Goal: Task Accomplishment & Management: Use online tool/utility

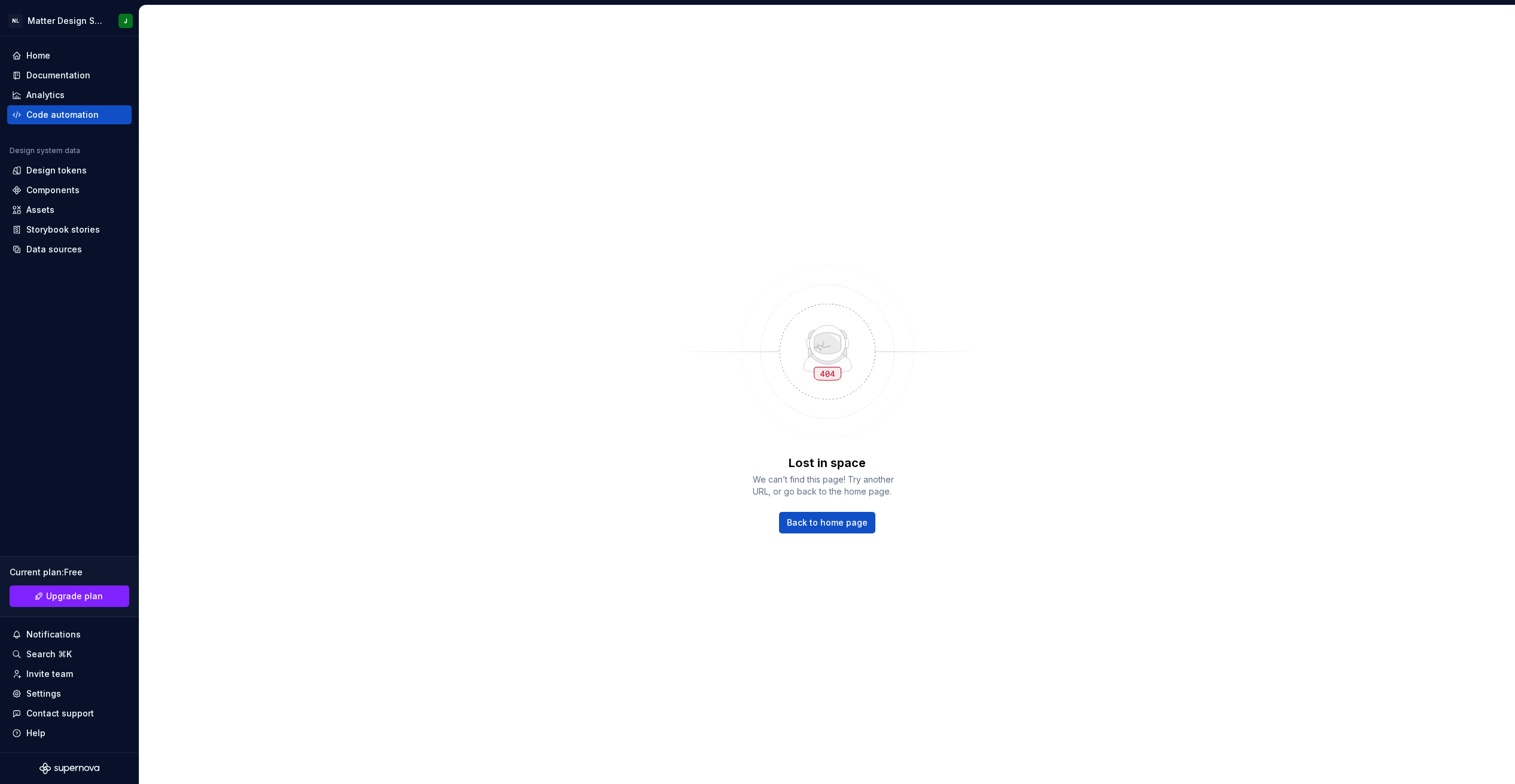
click at [495, 273] on div "Lost in space We can’t find this page! Try another URL, or go back to the home …" at bounding box center [827, 395] width 1376 height 779
click at [54, 170] on div "Design tokens" at bounding box center [57, 171] width 60 height 12
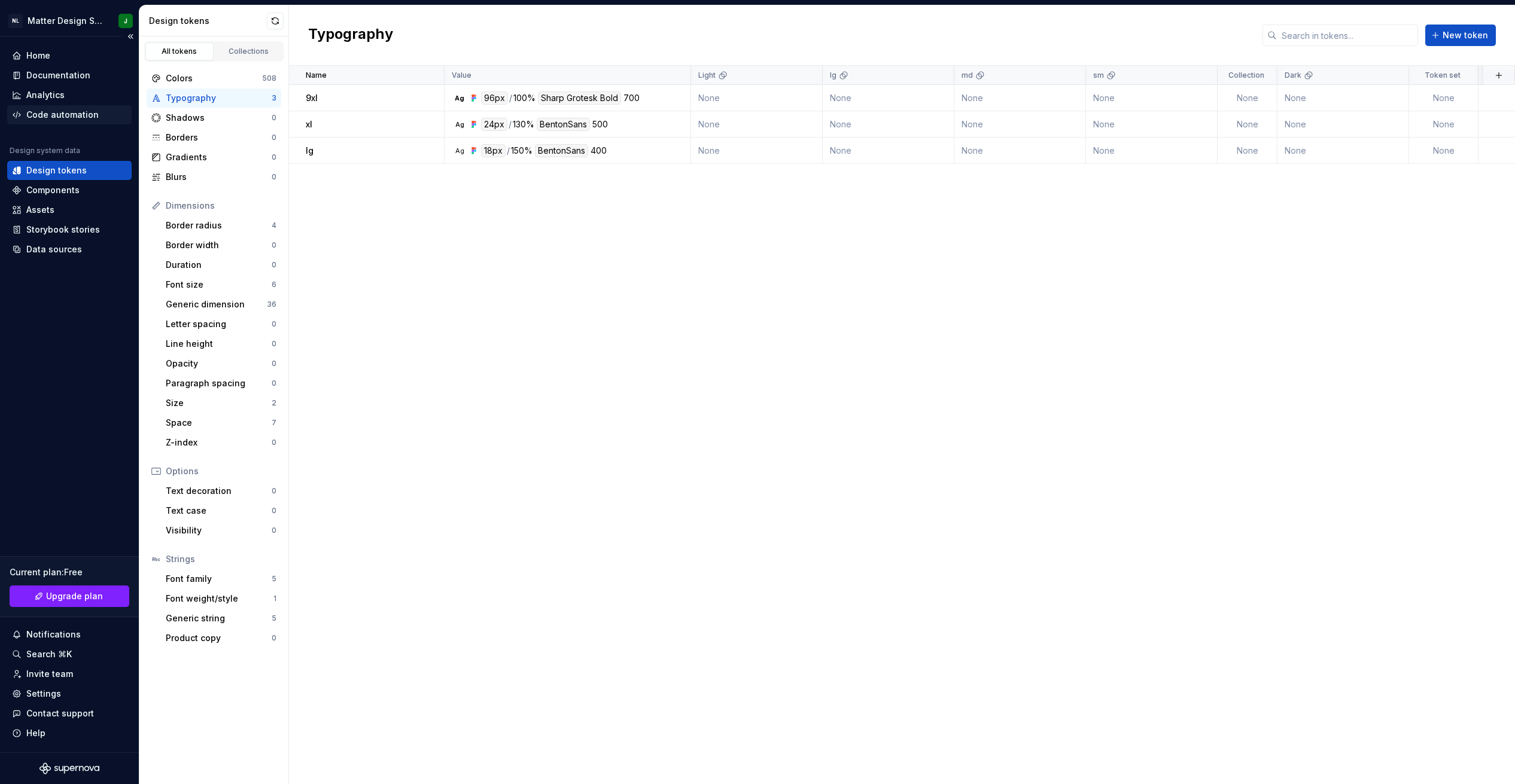
click at [61, 112] on div "Code automation" at bounding box center [63, 115] width 72 height 12
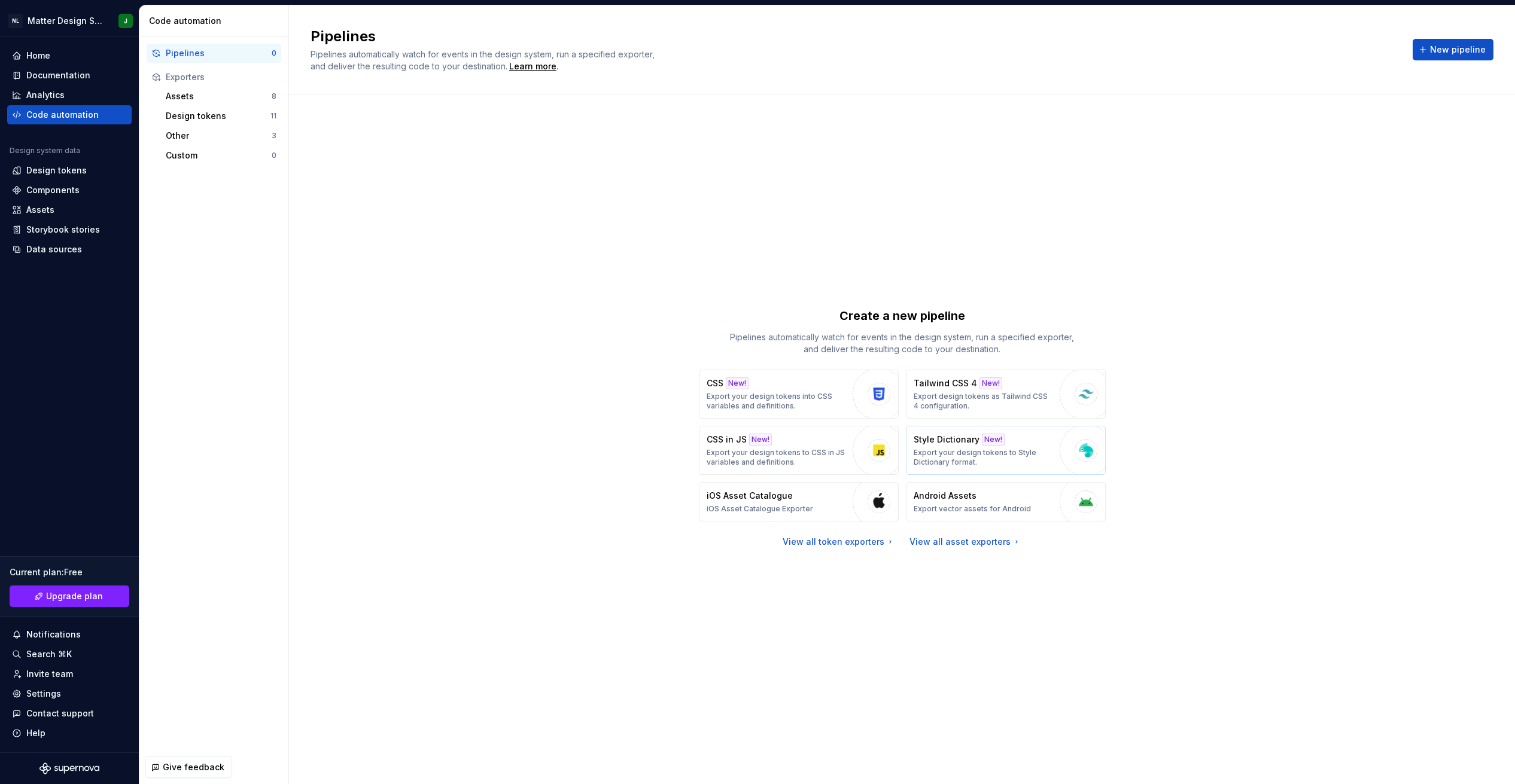
click at [495, 450] on p "Export your design tokens to Style Dictionary format." at bounding box center [983, 457] width 140 height 19
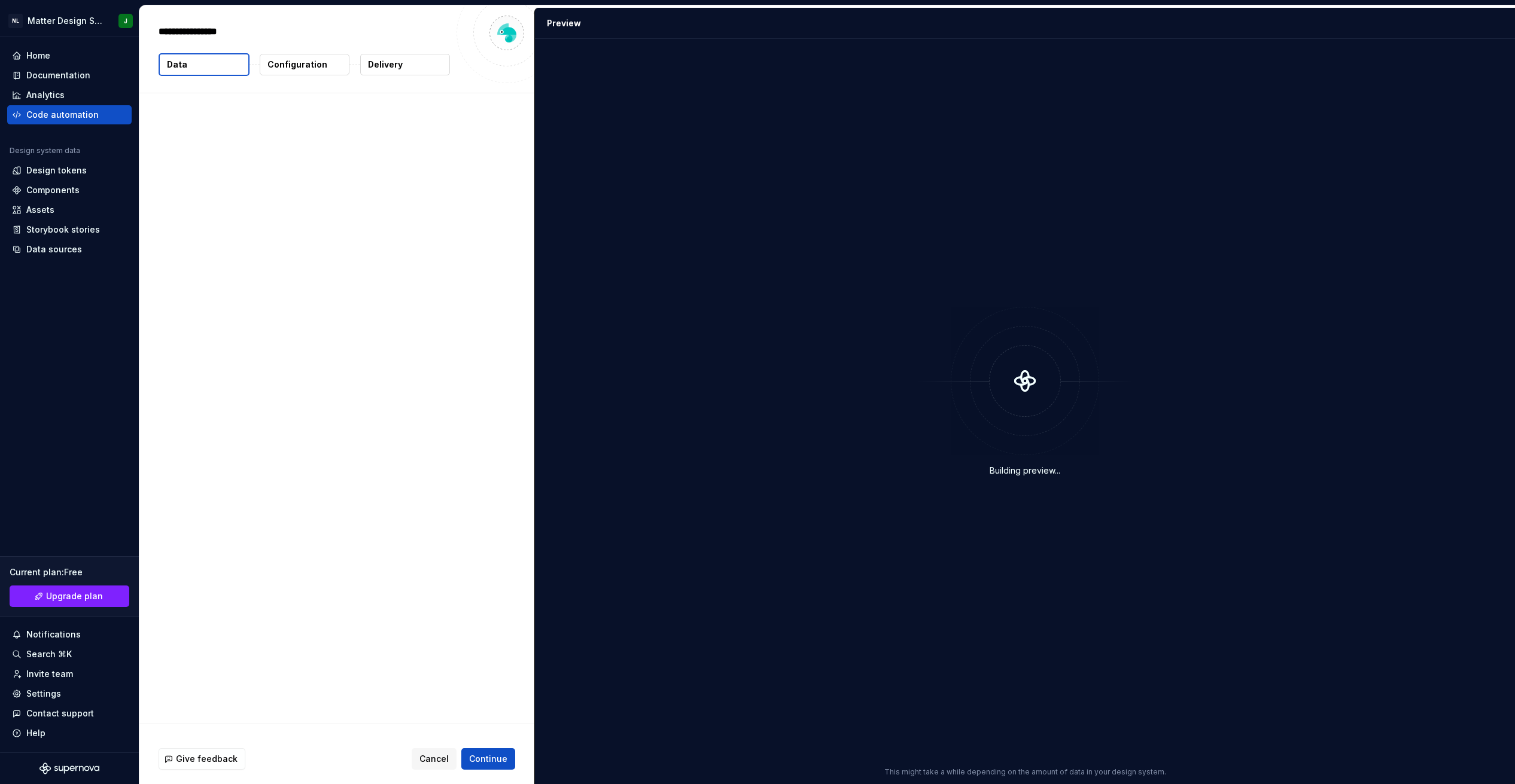
type textarea "*"
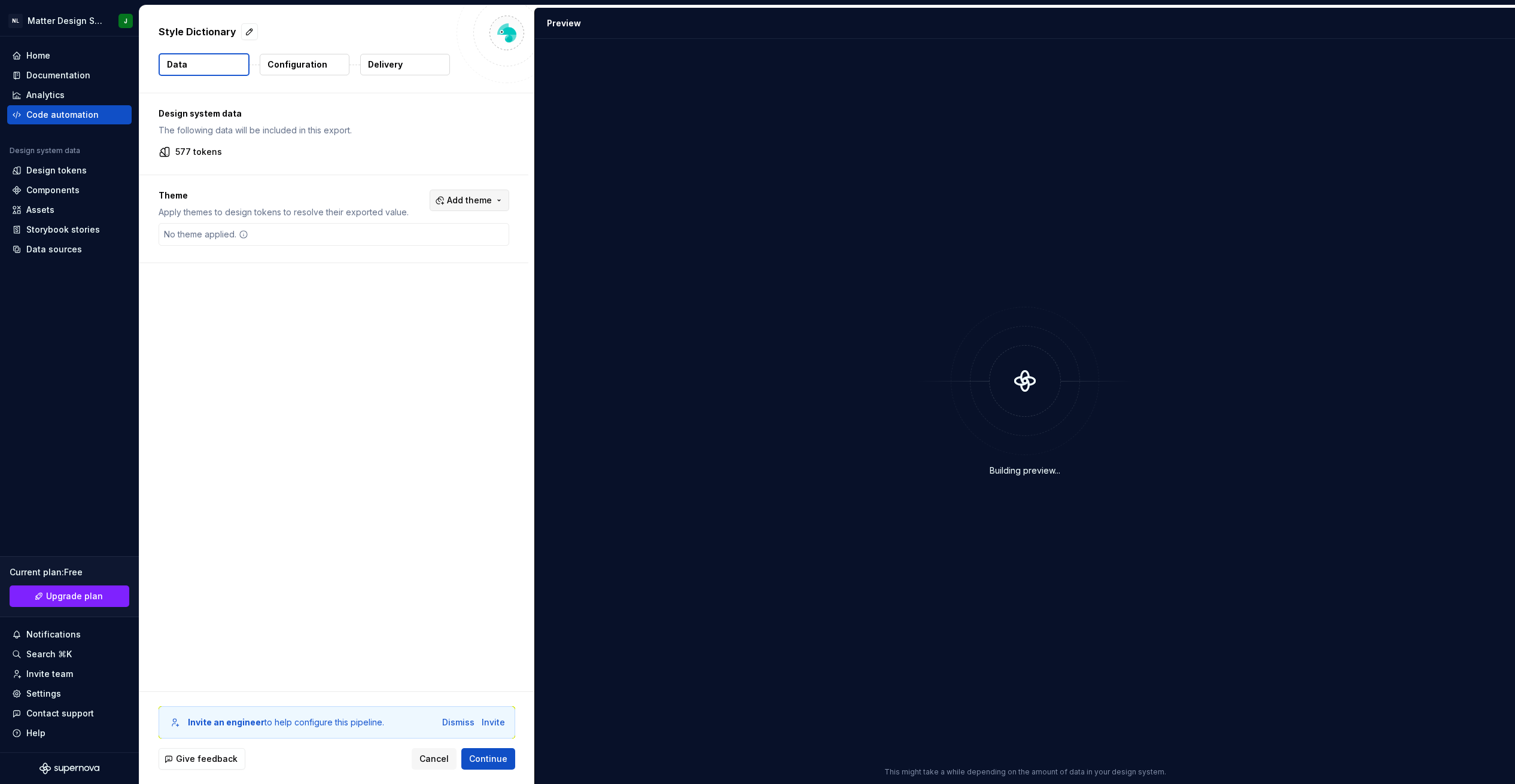
click at [488, 197] on span "Add theme" at bounding box center [469, 200] width 45 height 12
click at [426, 250] on div "Dark" at bounding box center [450, 248] width 113 height 12
click at [421, 266] on div "Light" at bounding box center [450, 267] width 113 height 12
click at [414, 285] on div "lg" at bounding box center [450, 287] width 113 height 12
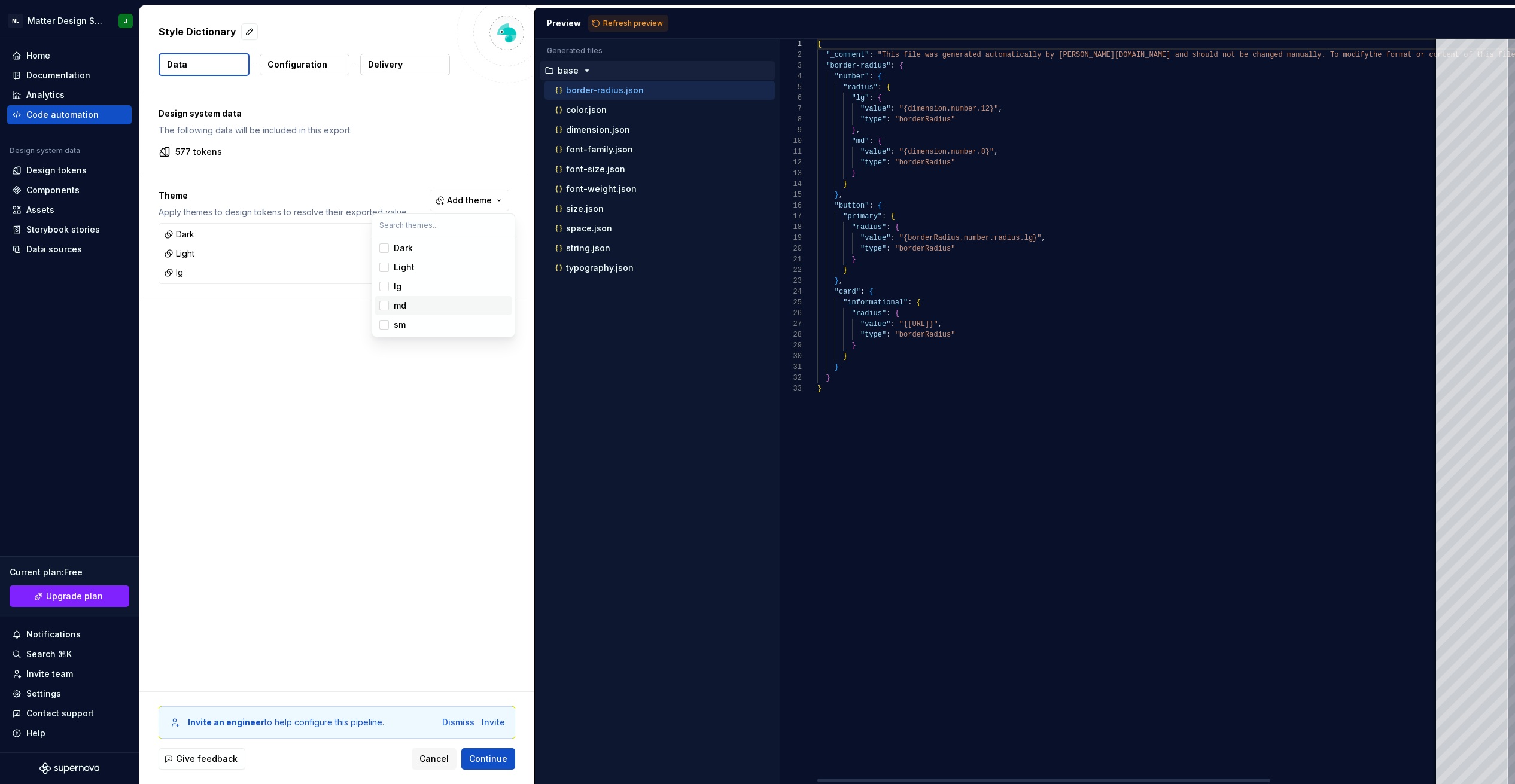
click at [413, 311] on span "md" at bounding box center [443, 306] width 138 height 19
click at [412, 325] on div "sm" at bounding box center [450, 325] width 113 height 12
click at [495, 766] on html "NL Matter Design System J Home Documentation Analytics Code automation Design s…" at bounding box center [758, 392] width 1515 height 784
click at [487, 202] on span "Add theme" at bounding box center [469, 200] width 45 height 12
click at [388, 284] on div "Suggestions" at bounding box center [384, 287] width 10 height 10
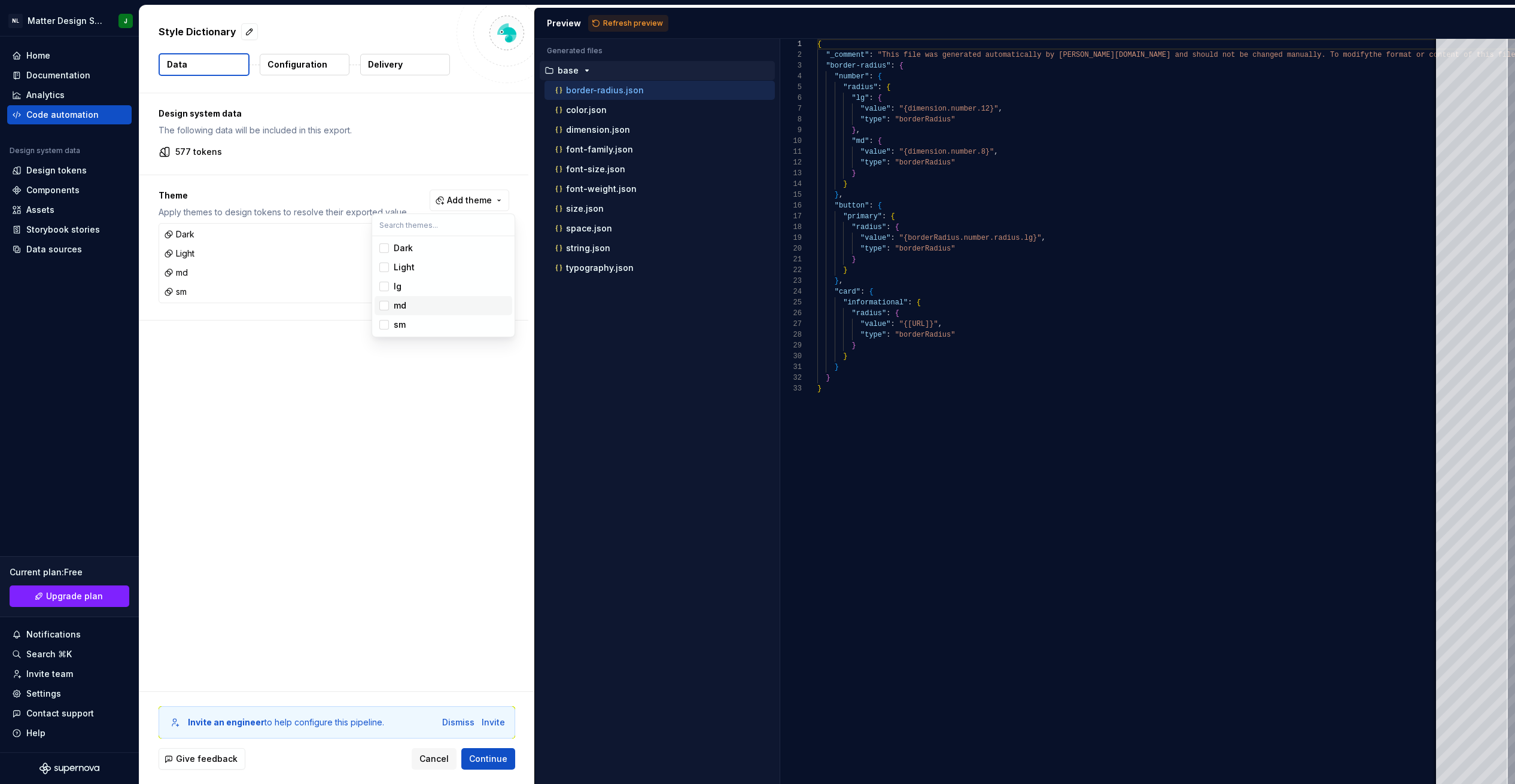
click at [388, 298] on span "md" at bounding box center [443, 306] width 138 height 19
click at [388, 314] on span "md" at bounding box center [443, 306] width 138 height 19
click at [387, 323] on div "Suggestions" at bounding box center [384, 325] width 10 height 10
click at [387, 302] on div "Suggestions" at bounding box center [384, 306] width 10 height 10
click at [489, 758] on html "NL Matter Design System J Home Documentation Analytics Code automation Design s…" at bounding box center [758, 392] width 1515 height 784
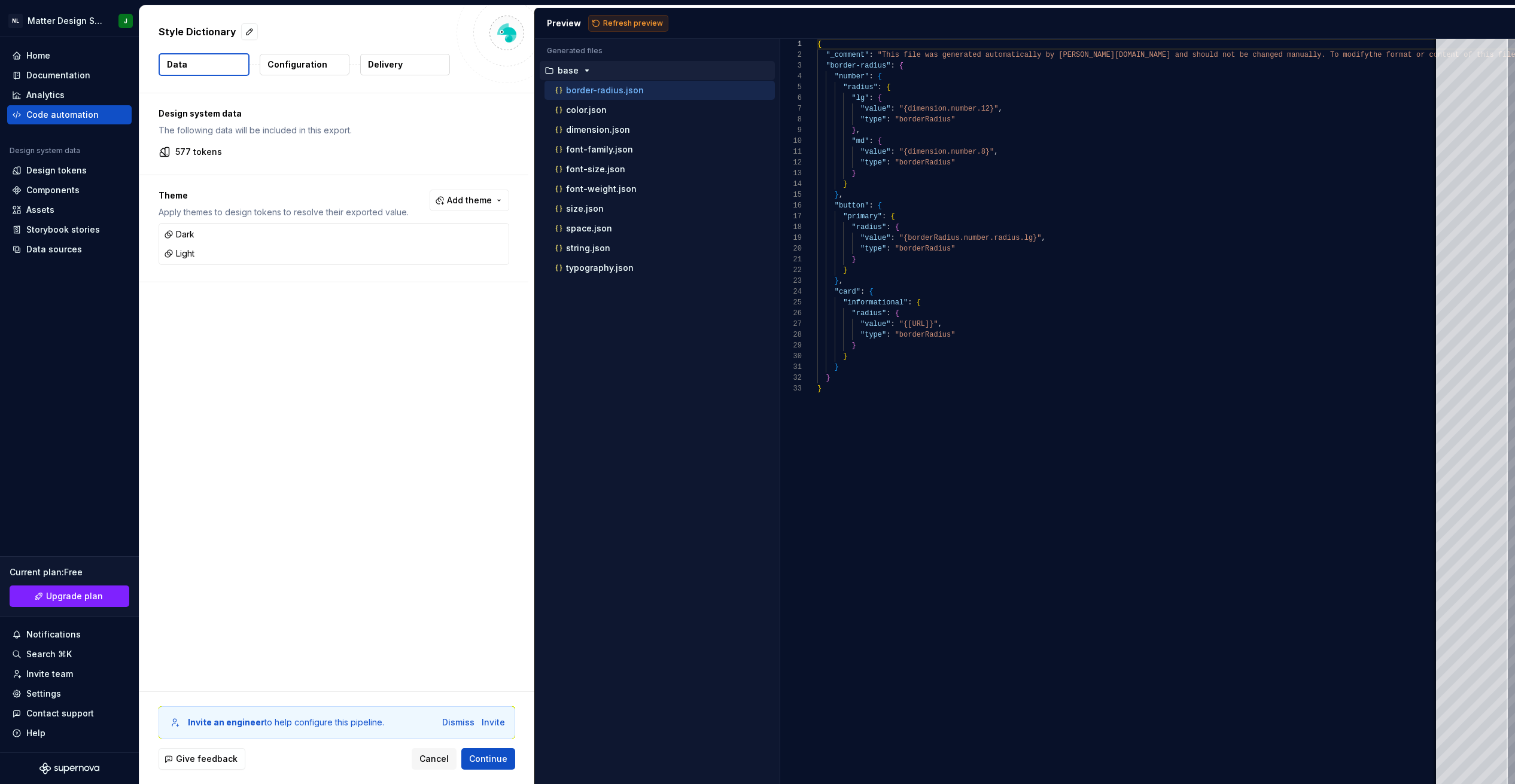
click at [495, 23] on span "Refresh preview" at bounding box center [633, 24] width 60 height 10
click at [495, 263] on p "typography.json" at bounding box center [600, 268] width 68 height 10
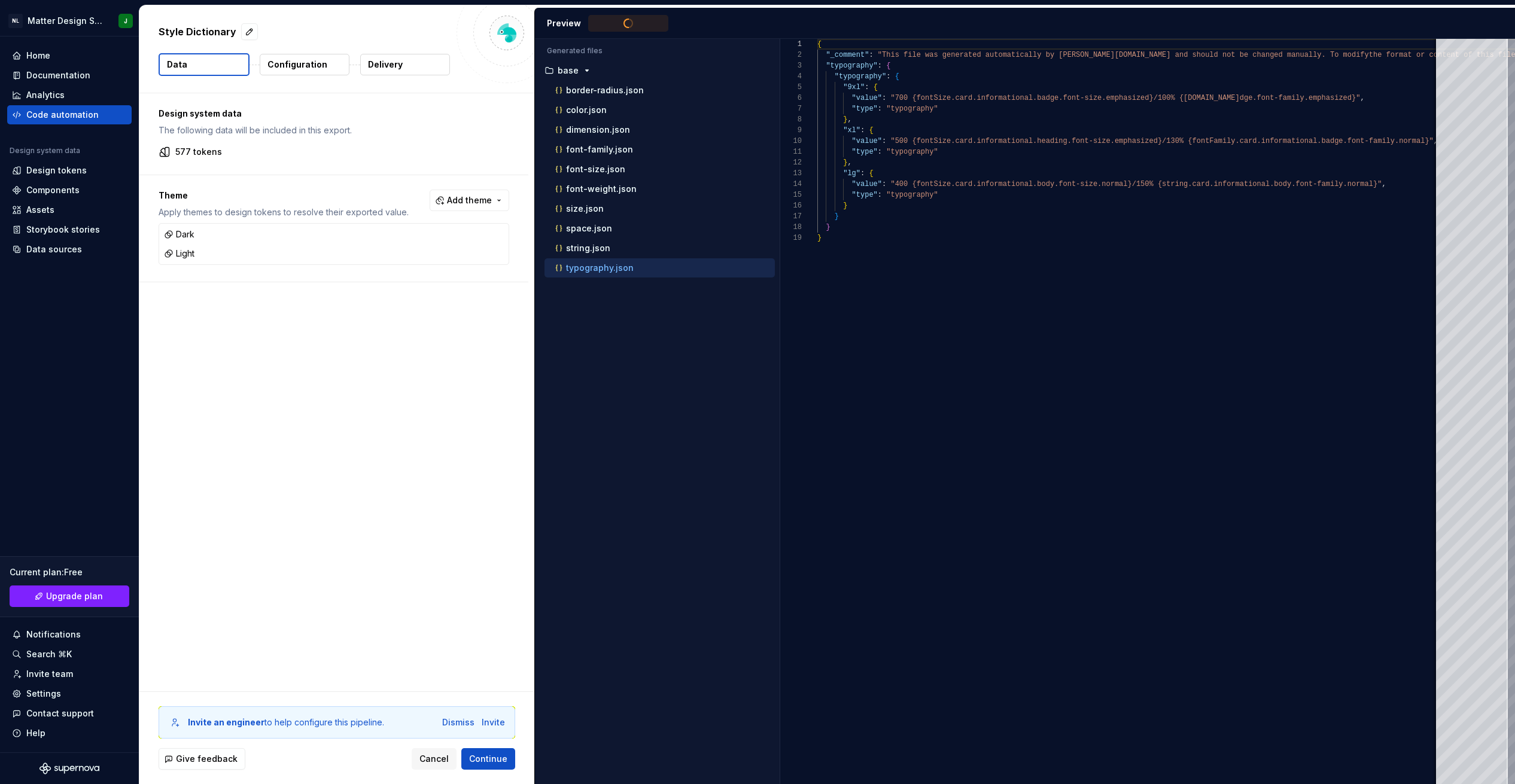
scroll to position [97, 0]
click at [495, 281] on button "dark" at bounding box center [657, 288] width 235 height 13
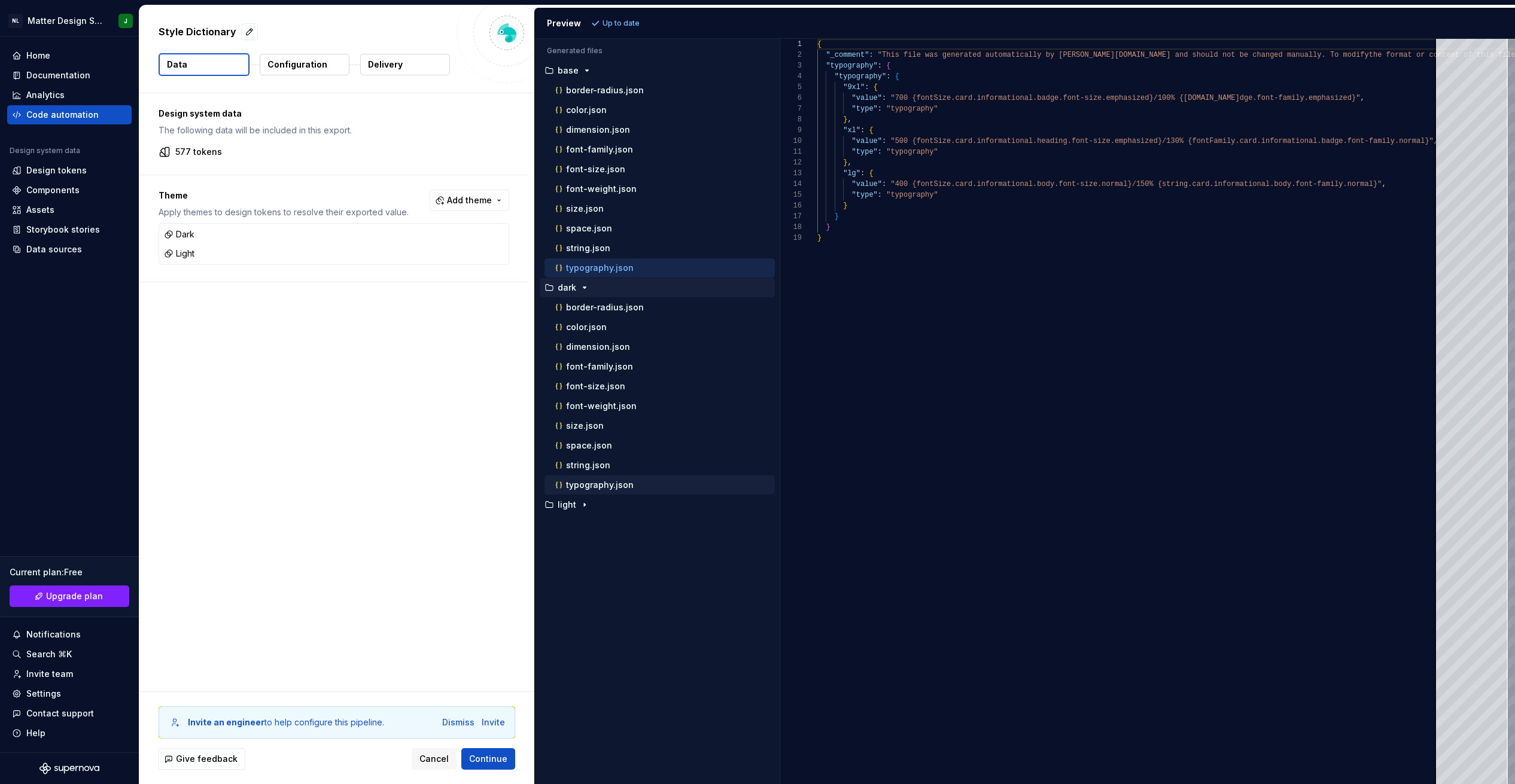
click at [495, 483] on p "typography.json" at bounding box center [600, 485] width 68 height 10
click at [495, 270] on p "typography.json" at bounding box center [600, 268] width 68 height 10
click at [495, 242] on div "string.json" at bounding box center [664, 248] width 222 height 12
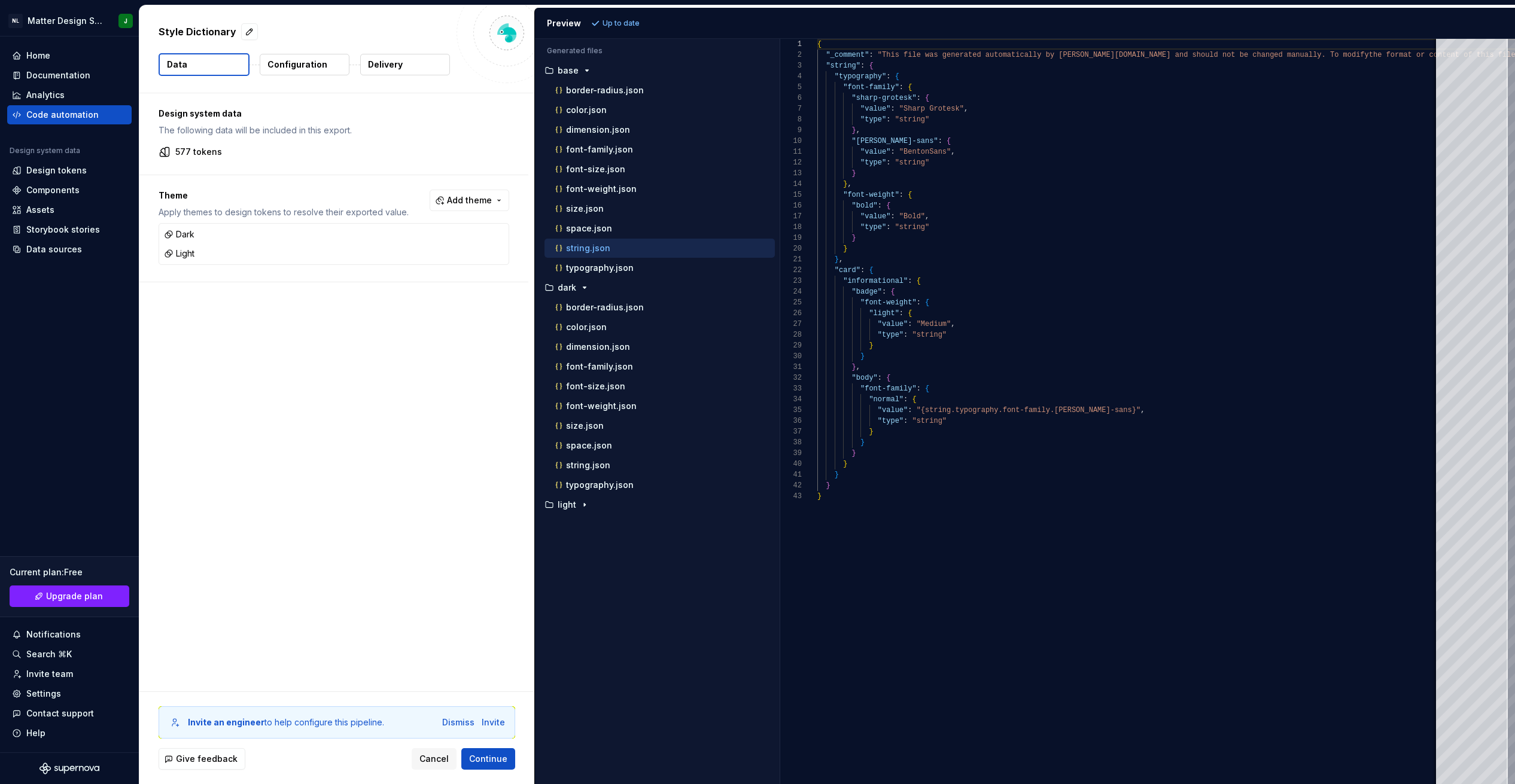
click at [495, 257] on div "string.json" at bounding box center [660, 248] width 231 height 19
click at [495, 267] on p "typography.json" at bounding box center [600, 268] width 68 height 10
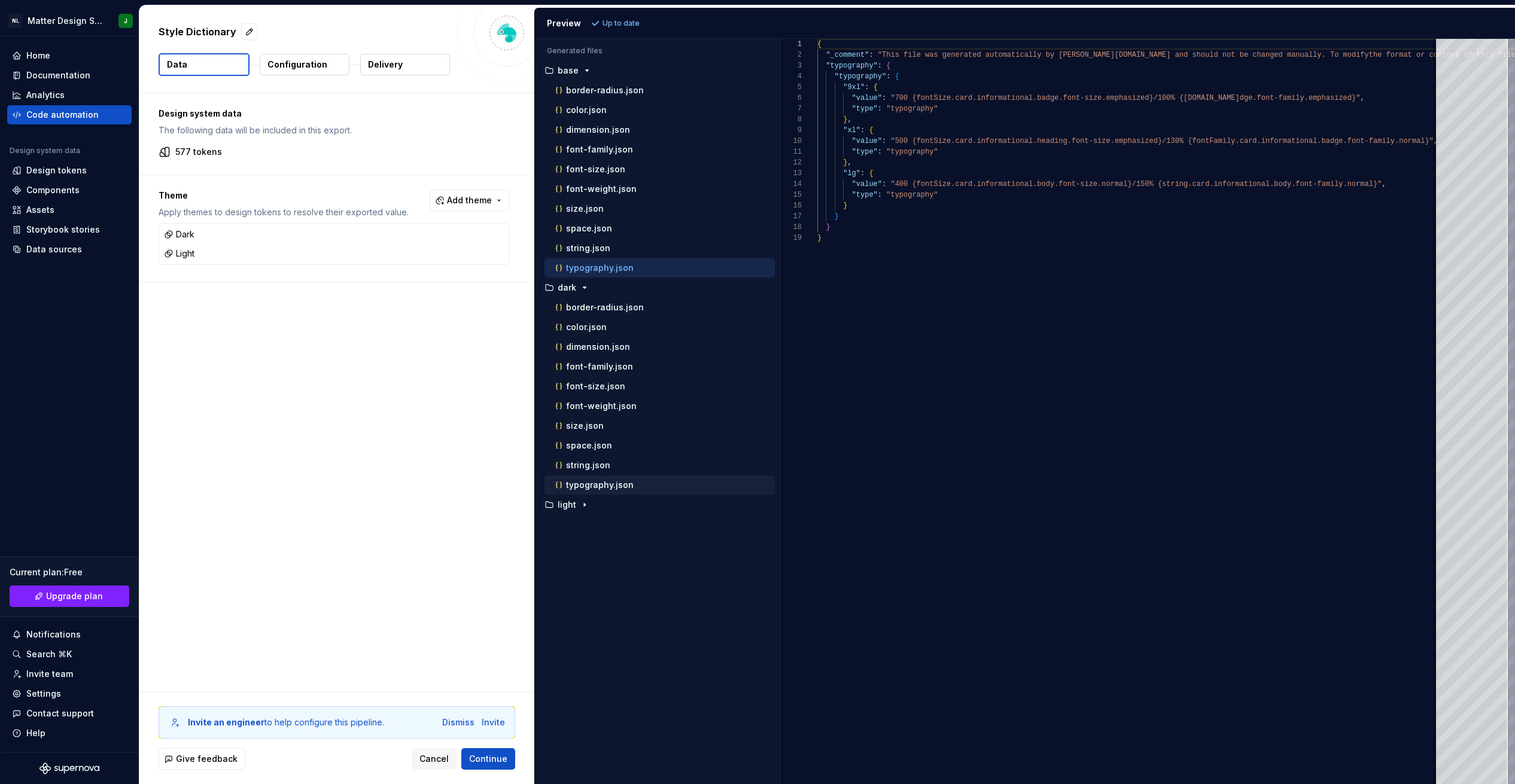
click at [495, 486] on div "typography.json" at bounding box center [664, 485] width 222 height 12
click at [465, 197] on span "Add theme" at bounding box center [469, 200] width 45 height 12
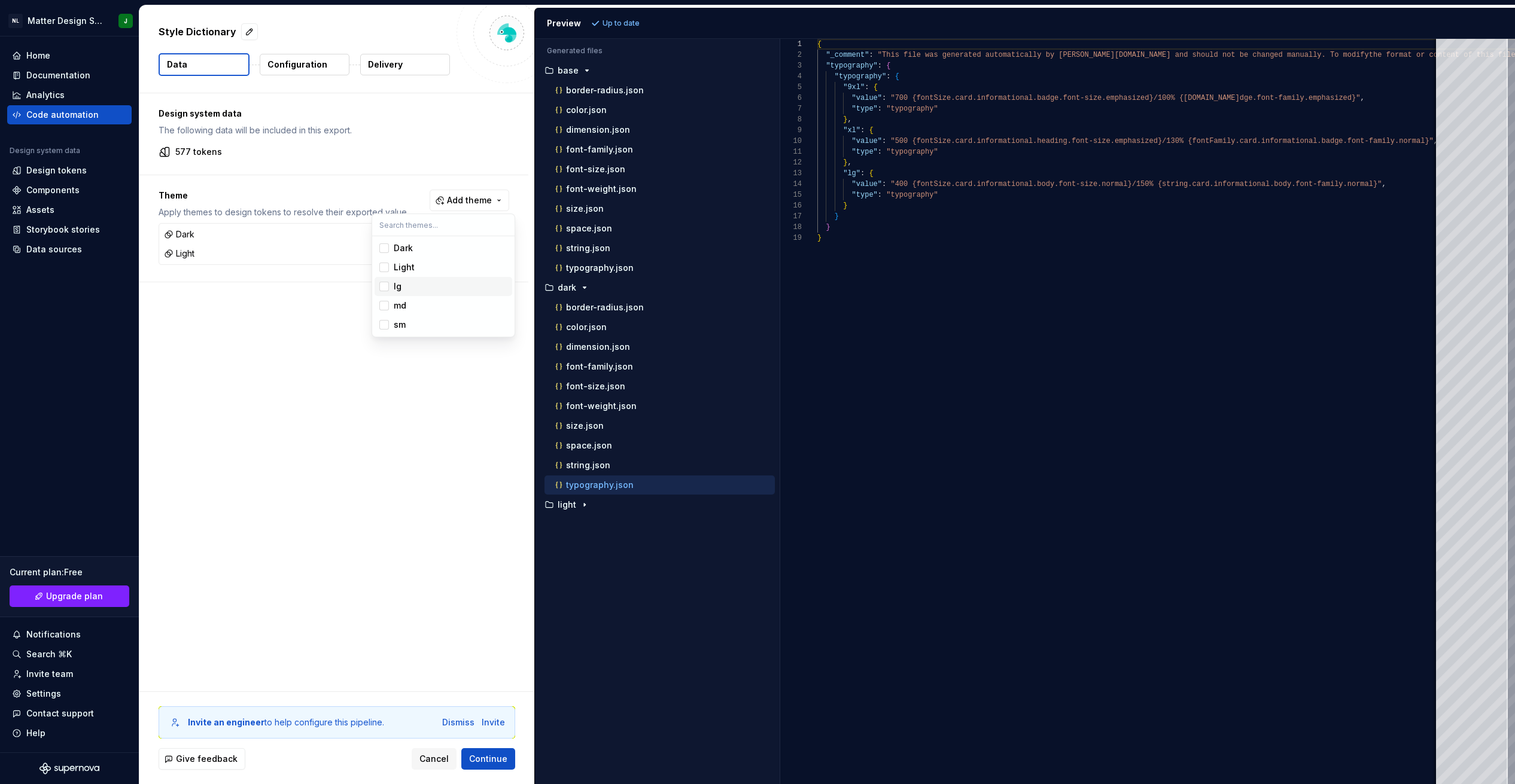
click at [404, 285] on div "lg" at bounding box center [450, 287] width 113 height 12
click at [427, 309] on div "md" at bounding box center [450, 306] width 113 height 12
click at [423, 328] on div "sm" at bounding box center [450, 325] width 113 height 12
click at [475, 771] on html "NL Matter Design System J Home Documentation Analytics Code automation Design s…" at bounding box center [758, 392] width 1515 height 784
click at [476, 766] on button "Continue" at bounding box center [488, 759] width 54 height 22
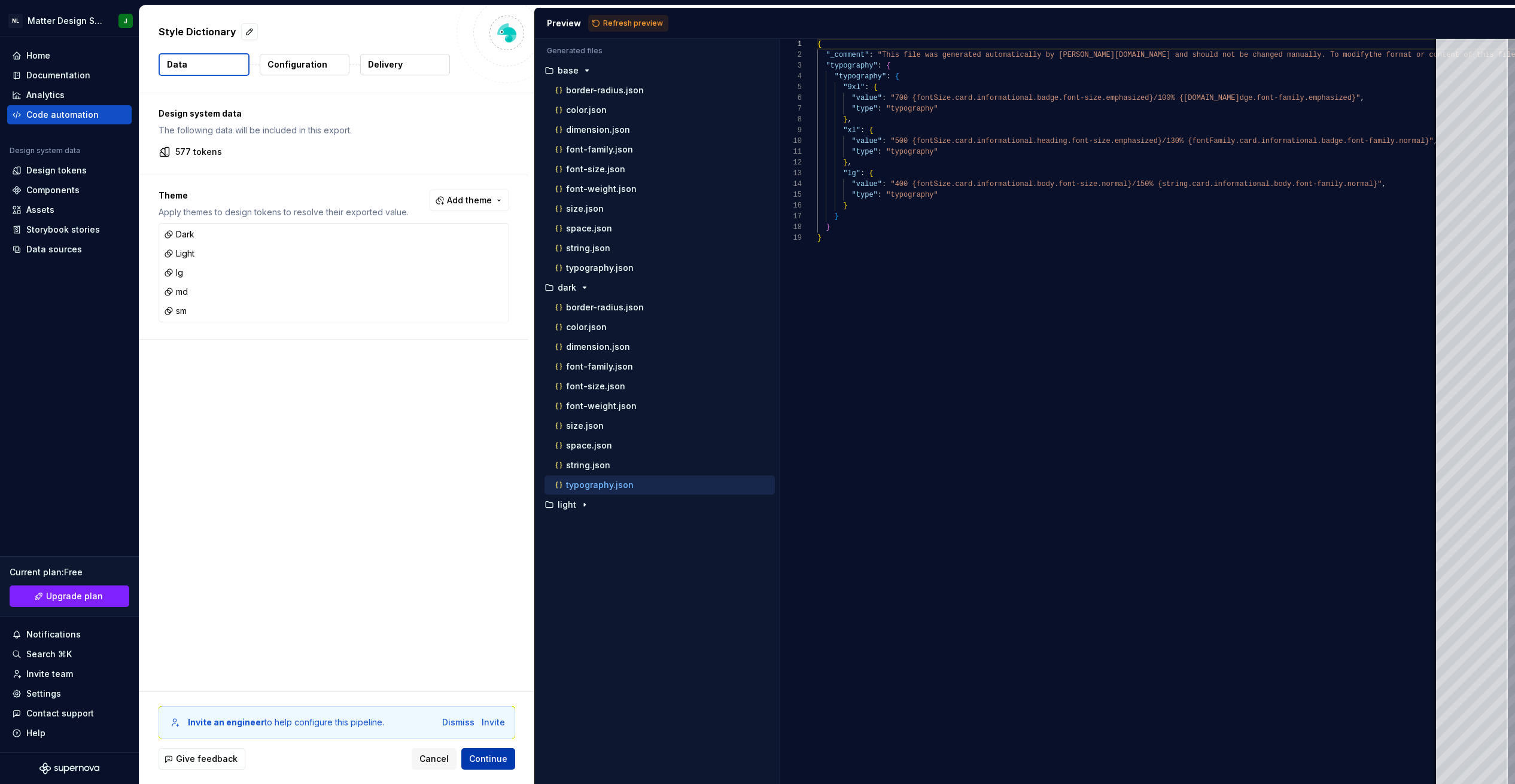
click at [480, 763] on span "Continue" at bounding box center [488, 759] width 38 height 12
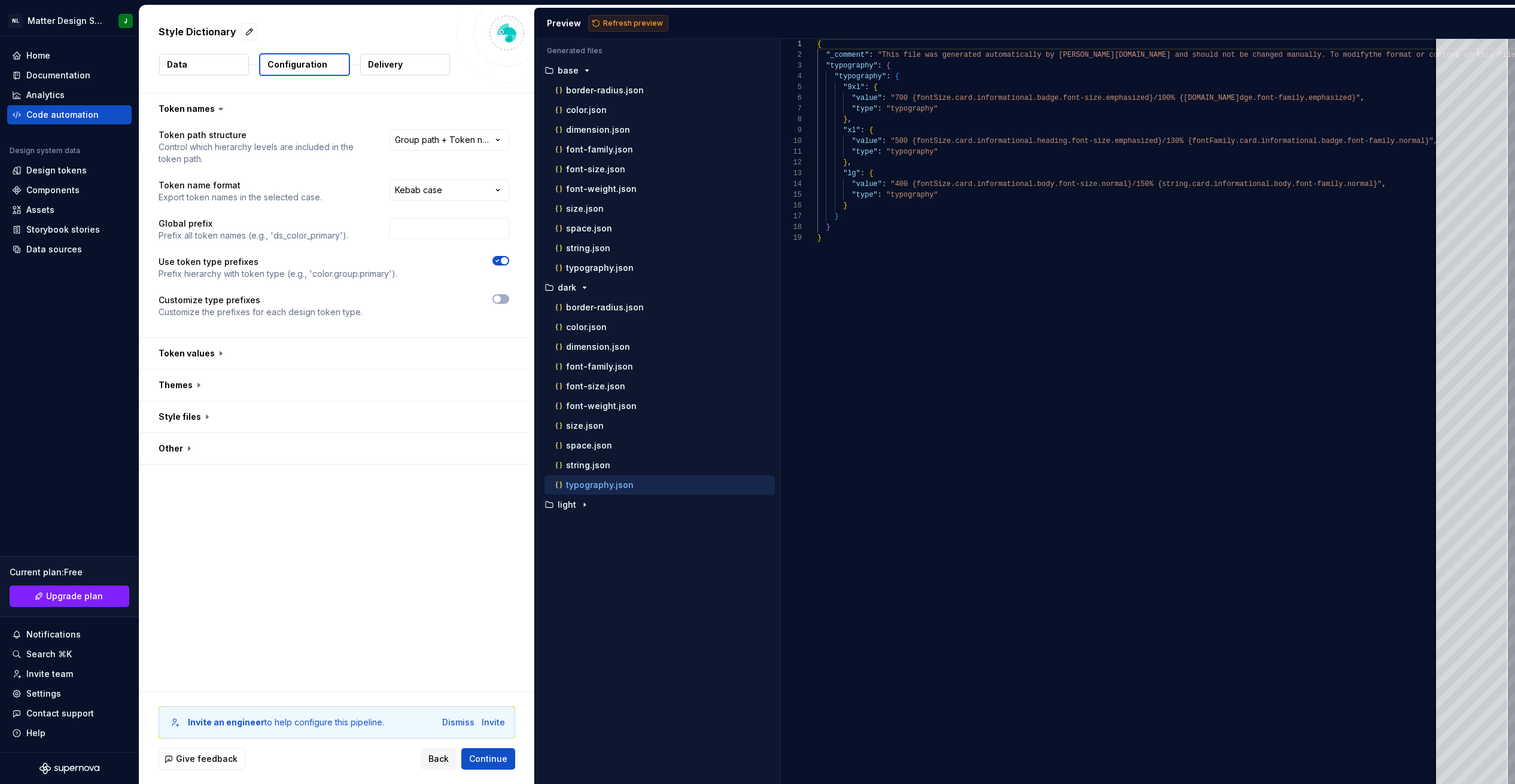
click at [495, 27] on span "Refresh preview" at bounding box center [633, 24] width 60 height 10
click at [495, 506] on icon "button" at bounding box center [574, 505] width 10 height 10
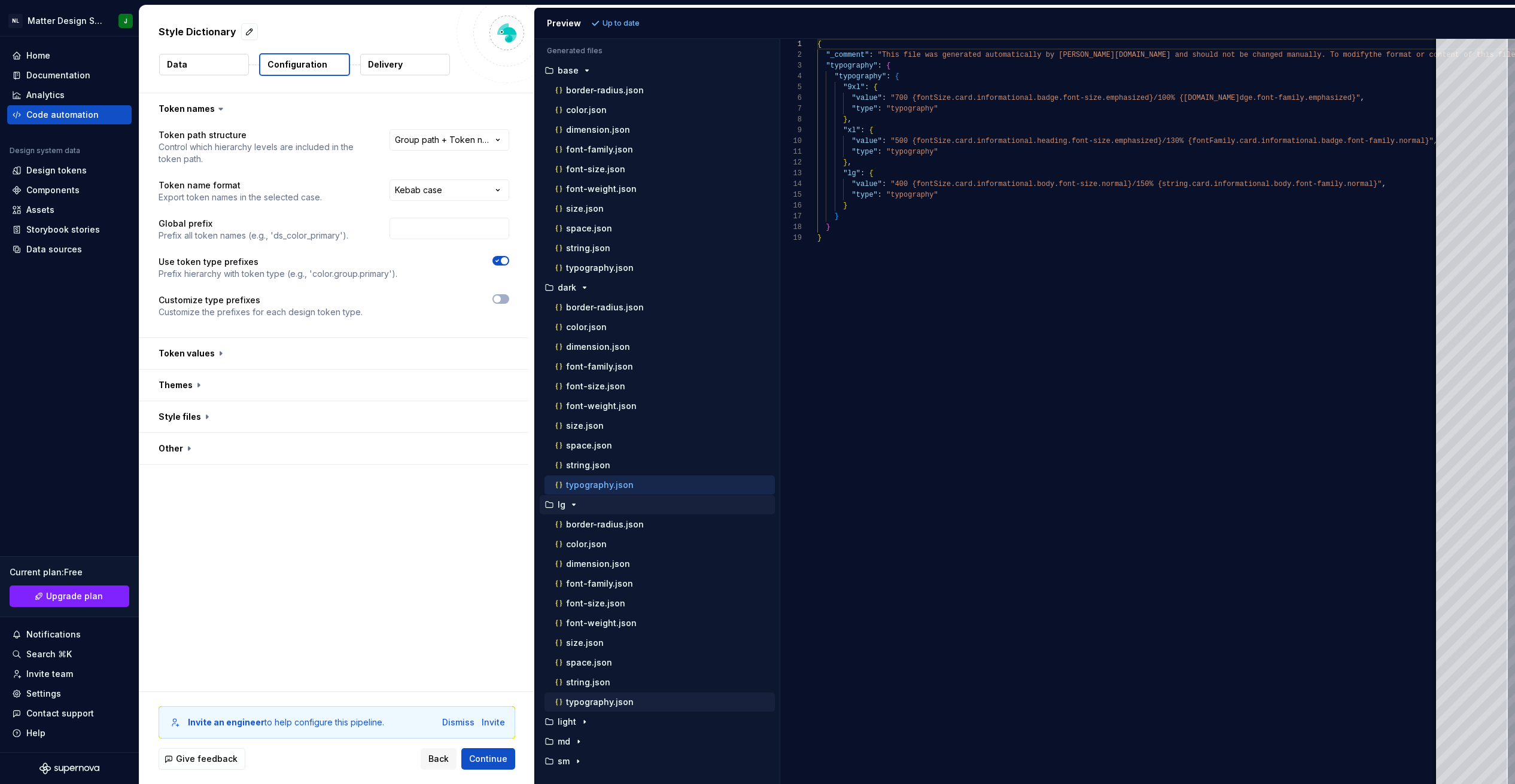
click at [495, 696] on div "typography.json" at bounding box center [664, 703] width 222 height 12
click at [495, 759] on div "sm" at bounding box center [659, 762] width 233 height 10
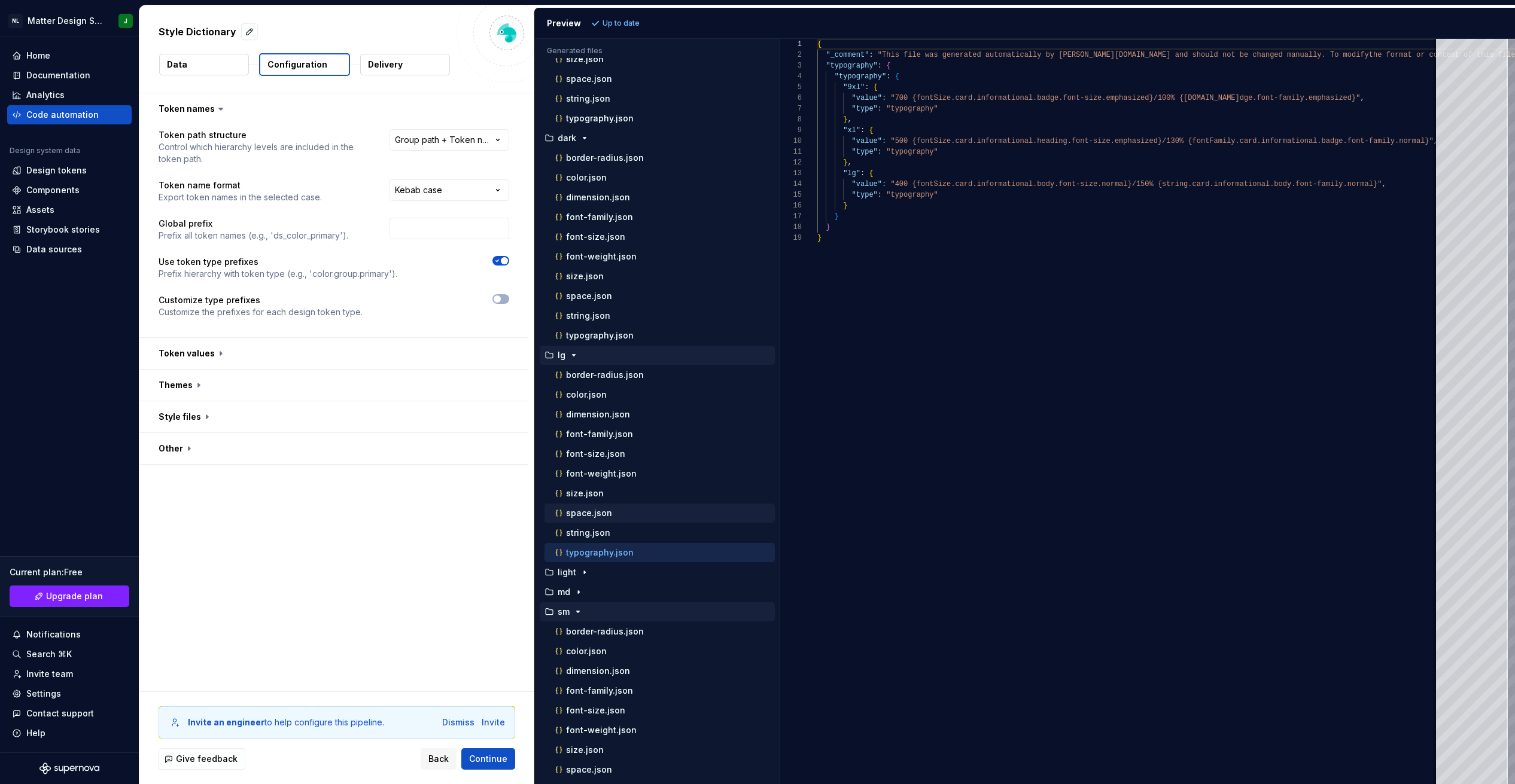
scroll to position [186, 0]
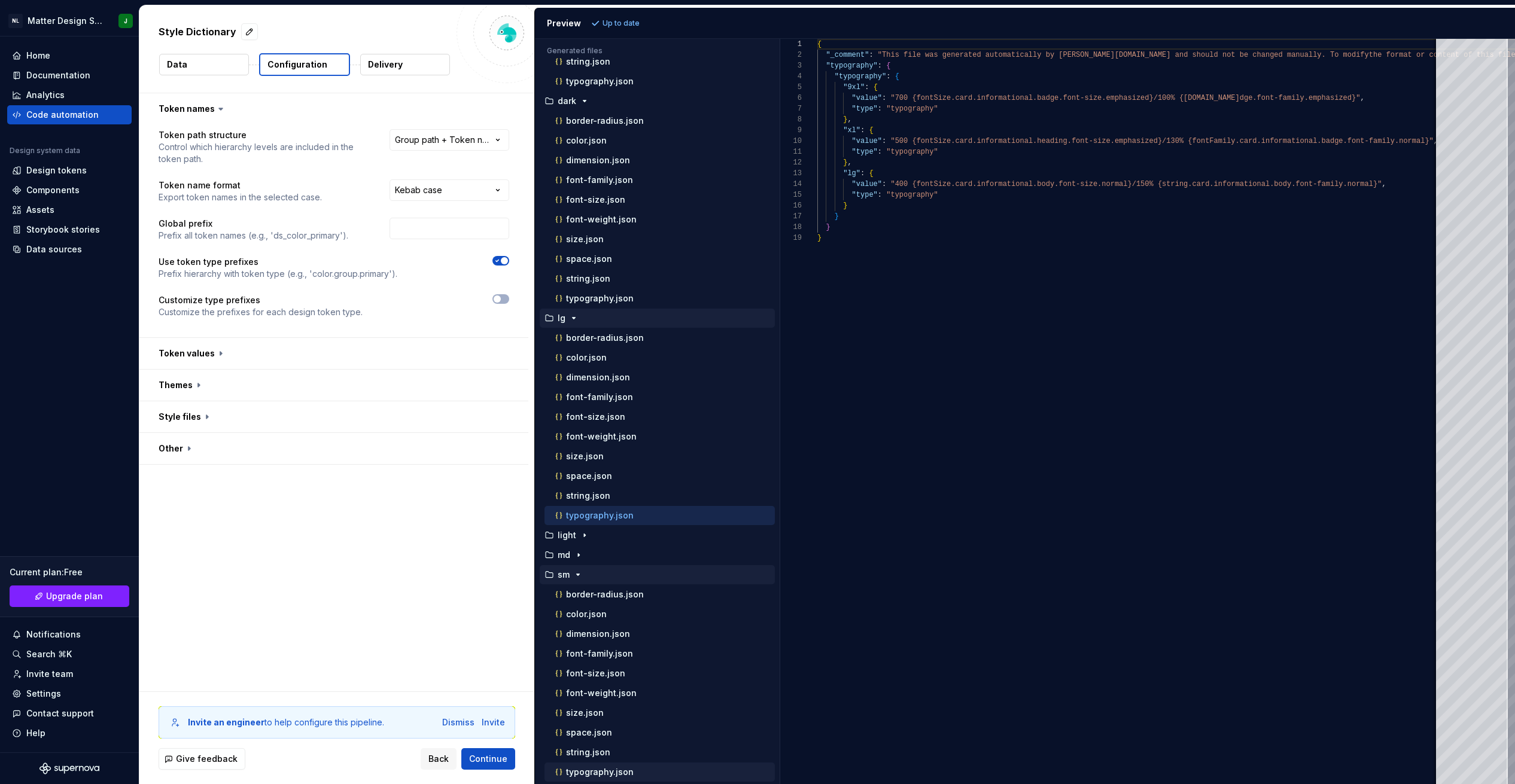
click at [495, 772] on p "typography.json" at bounding box center [600, 773] width 68 height 10
click at [495, 675] on p "font-size.json" at bounding box center [596, 674] width 59 height 10
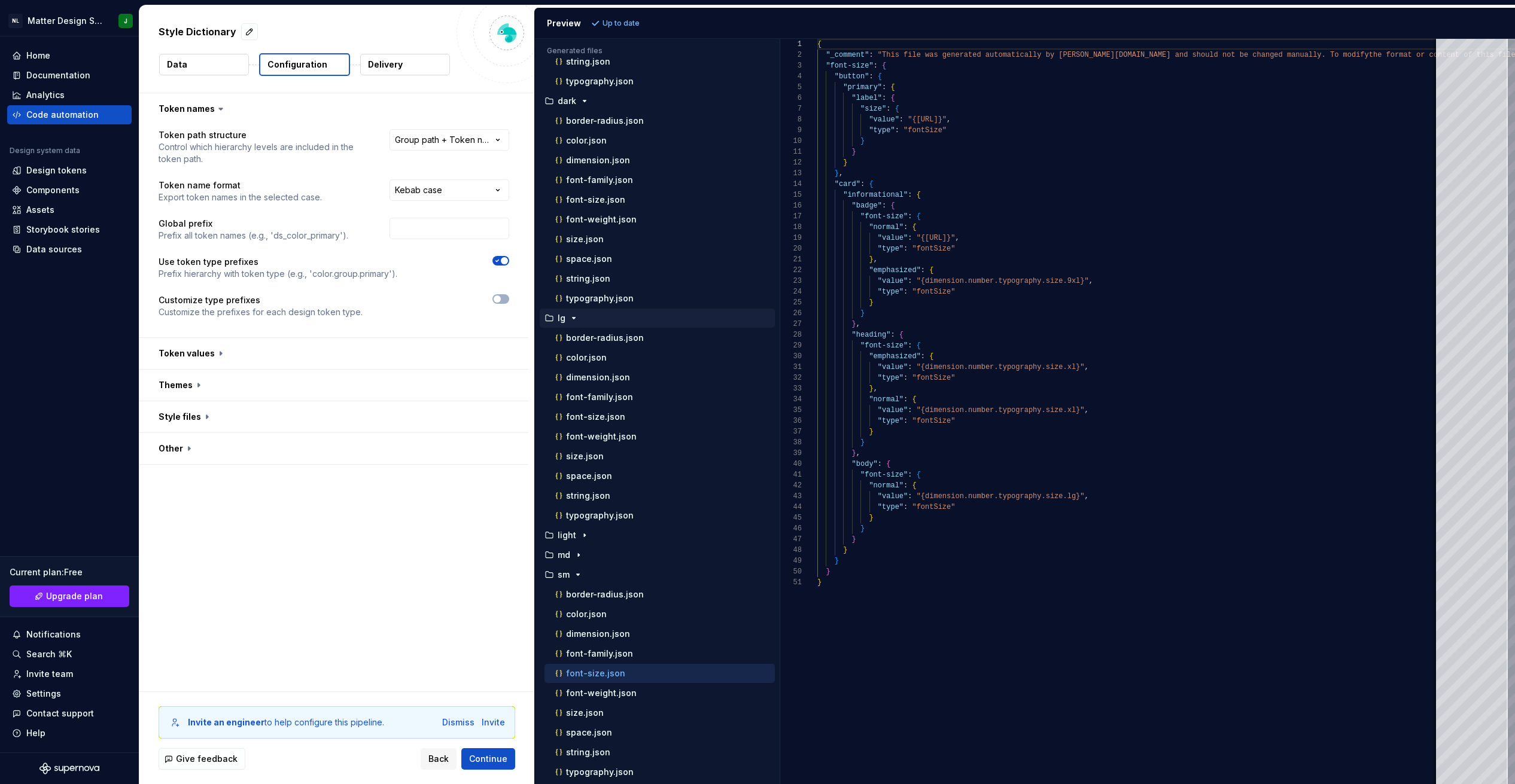
scroll to position [107, 0]
click at [495, 553] on div "md" at bounding box center [659, 555] width 233 height 10
click at [495, 381] on div "dimension.json" at bounding box center [664, 378] width 222 height 12
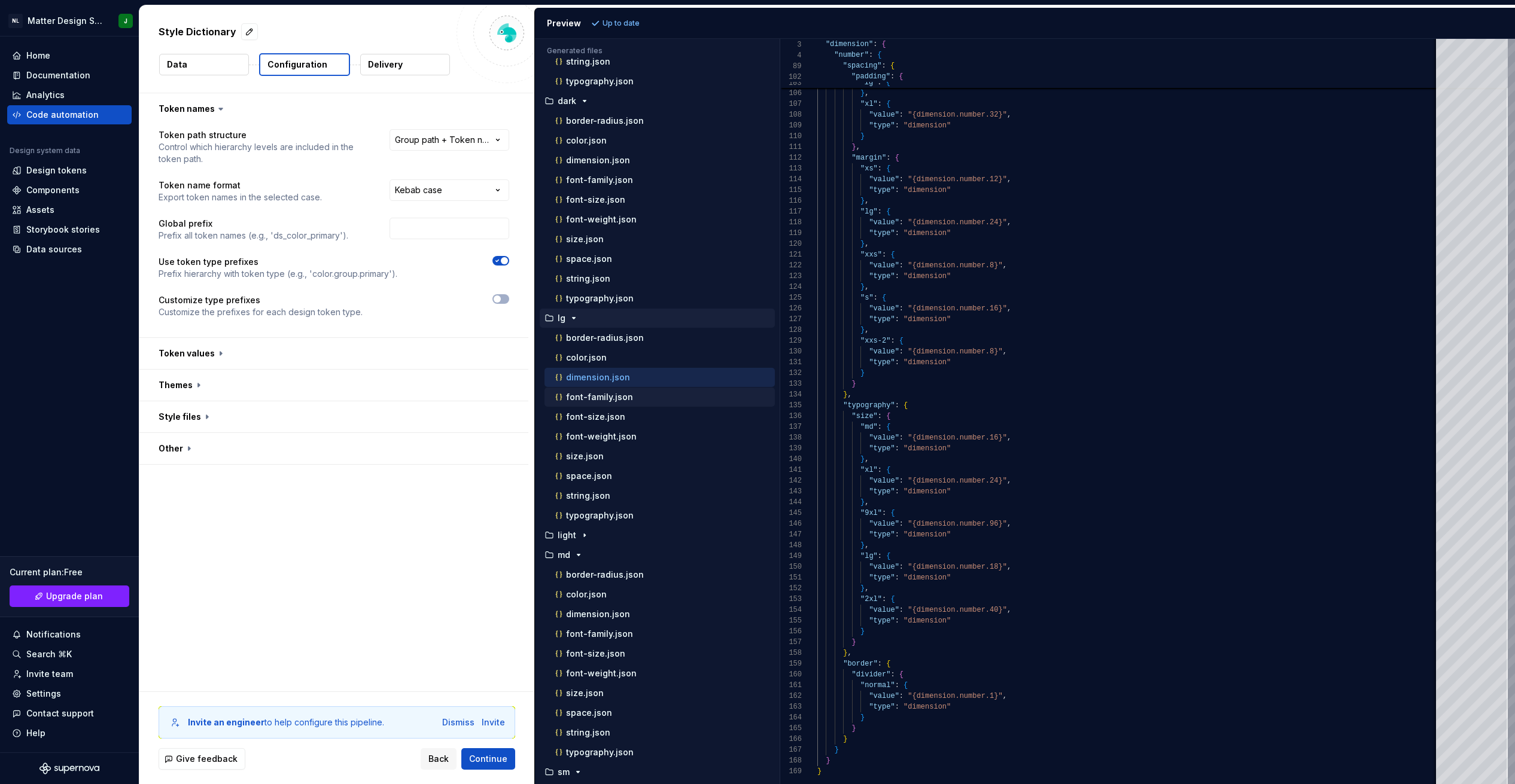
click at [495, 395] on p "font-family.json" at bounding box center [599, 397] width 67 height 10
type textarea "**********"
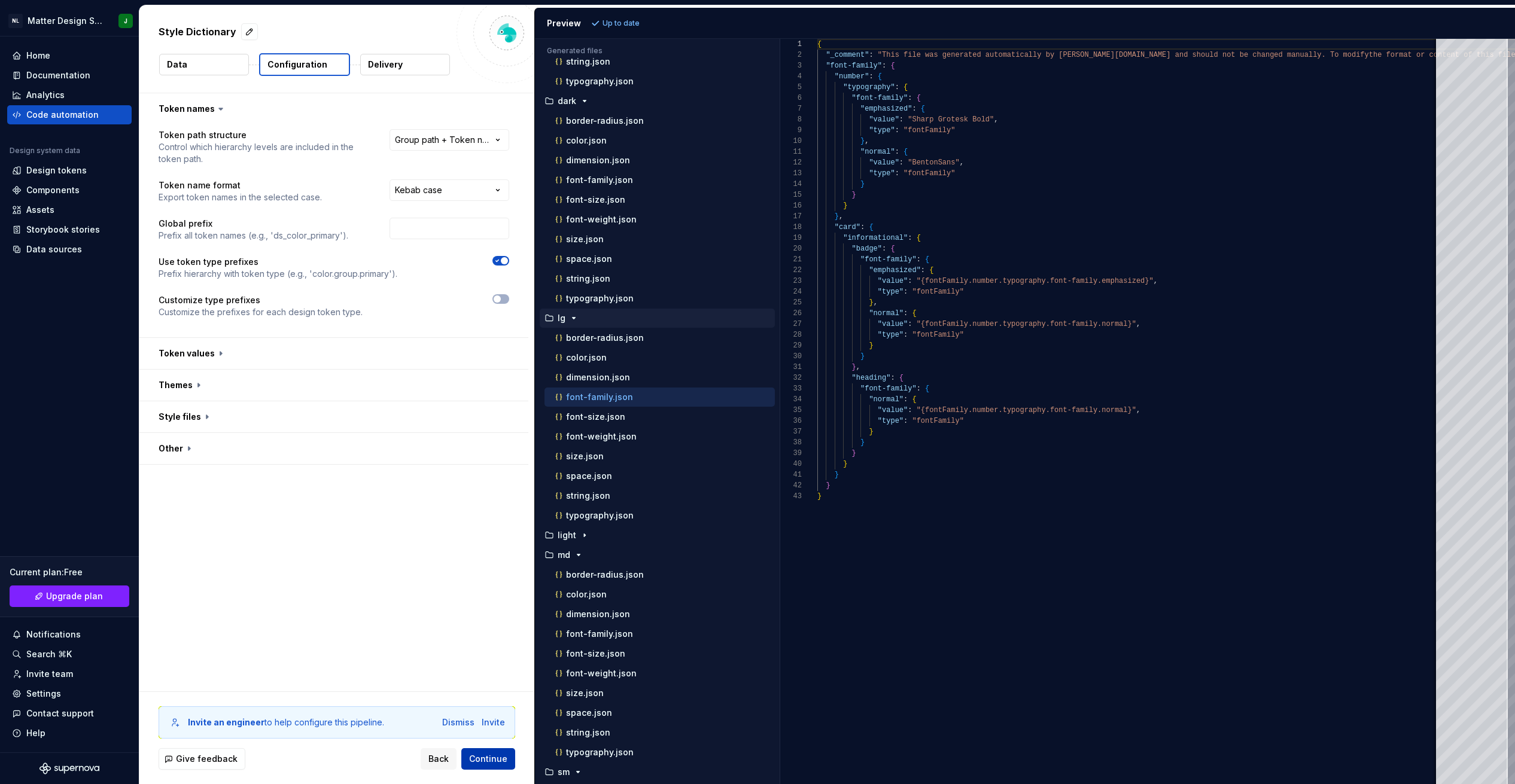
click at [482, 757] on span "Continue" at bounding box center [488, 759] width 38 height 12
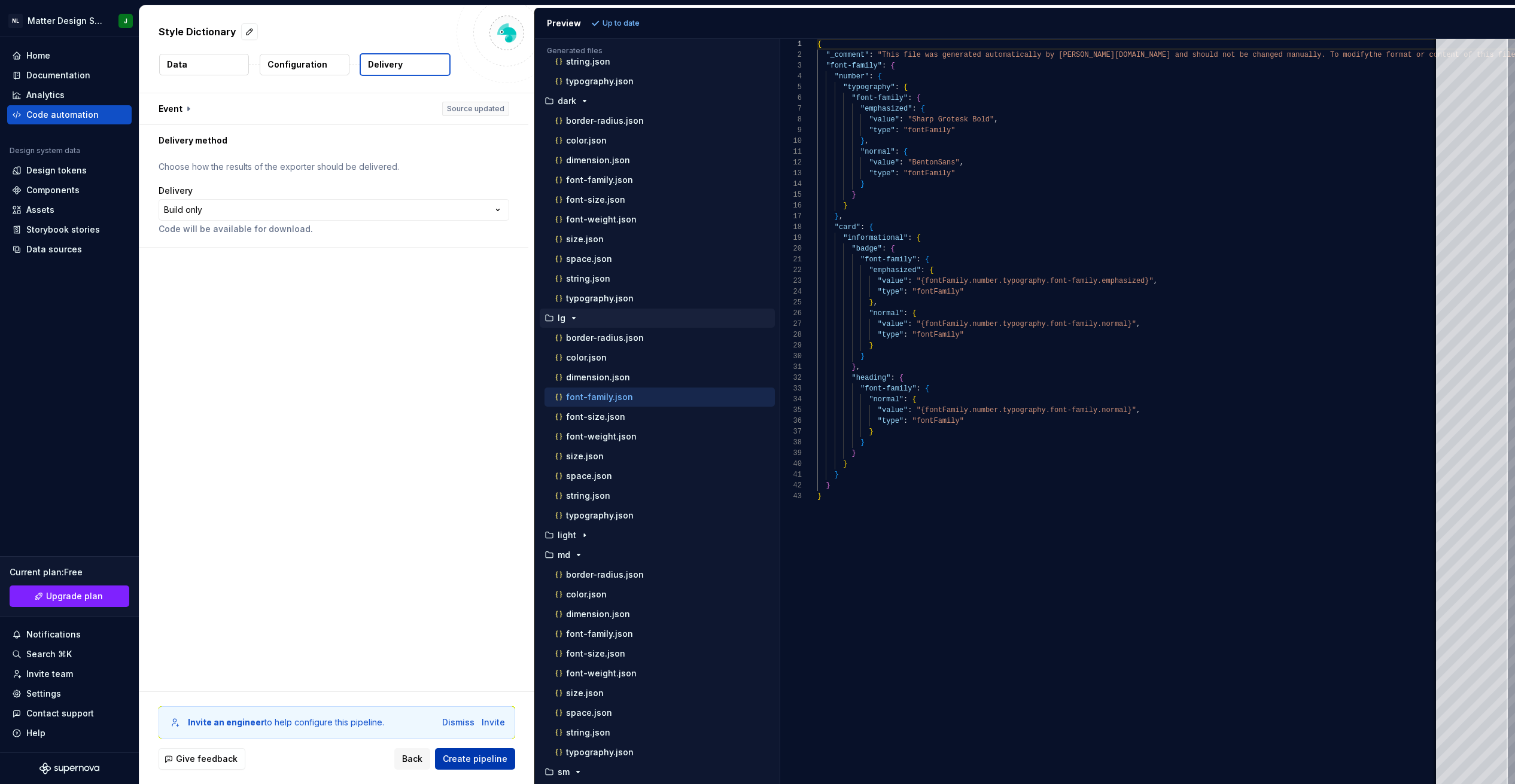
click at [485, 757] on span "Create pipeline" at bounding box center [474, 759] width 65 height 12
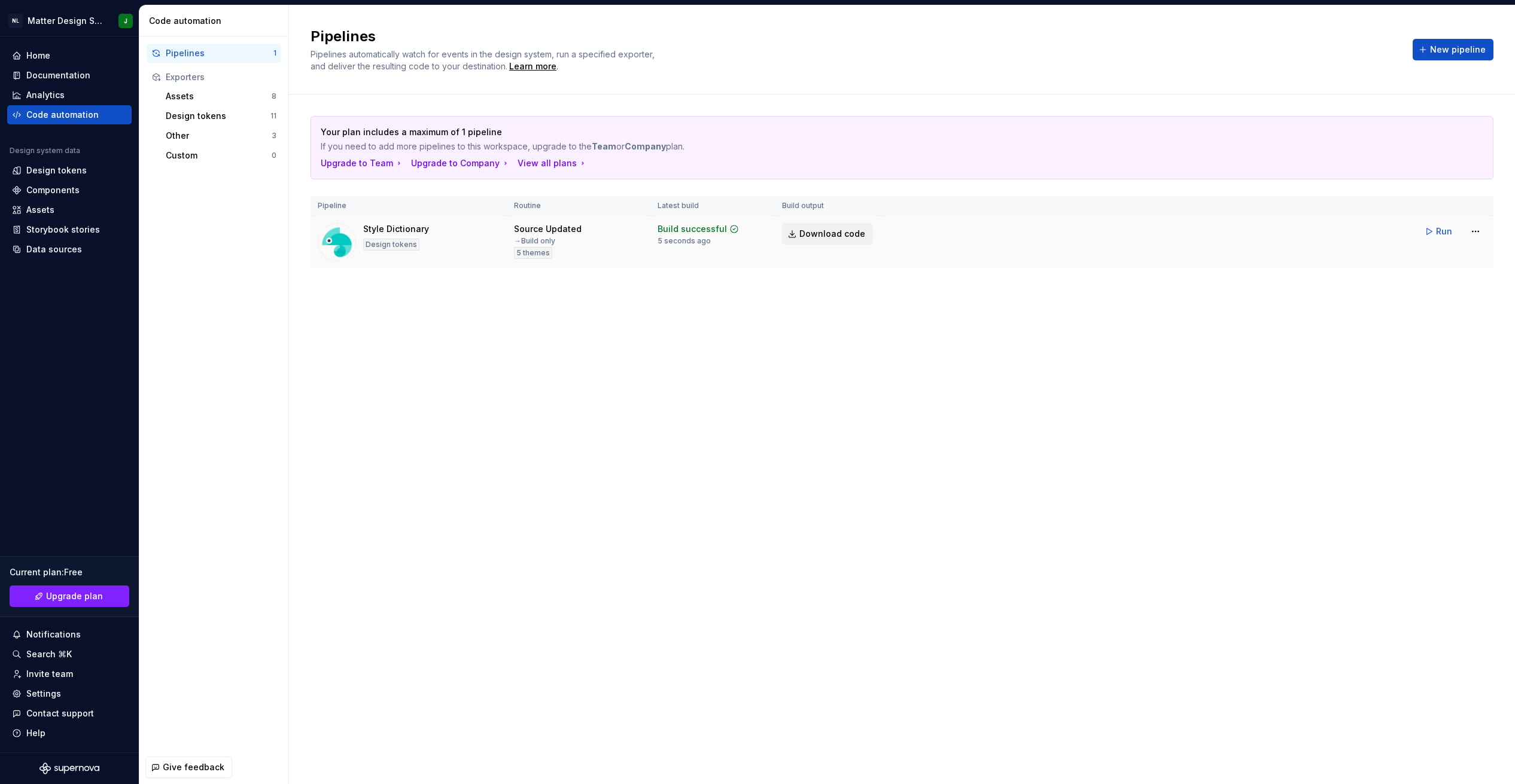
click at [495, 237] on span "Download code" at bounding box center [832, 234] width 66 height 12
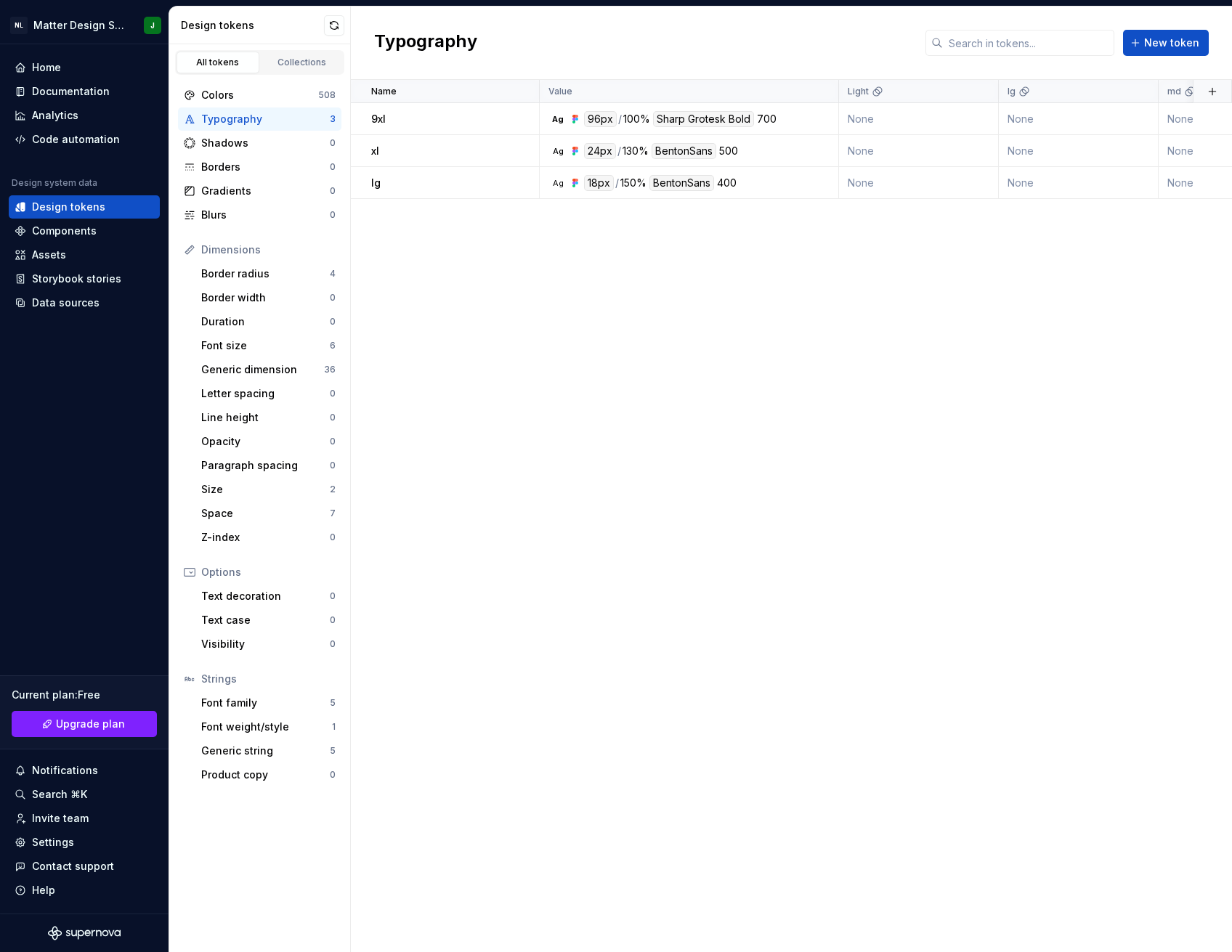
click at [801, 462] on div "Name Value Light lg md sm Collection Dark Token set Description Last updated 9x…" at bounding box center [792, 516] width 881 height 872
